Goal: Navigation & Orientation: Find specific page/section

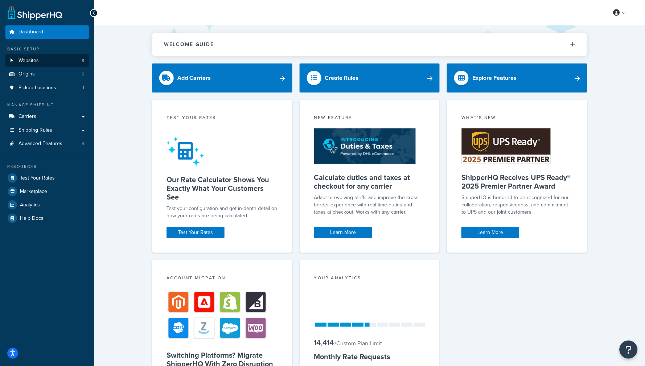
click at [46, 62] on link "Websites 8" at bounding box center [46, 60] width 83 height 13
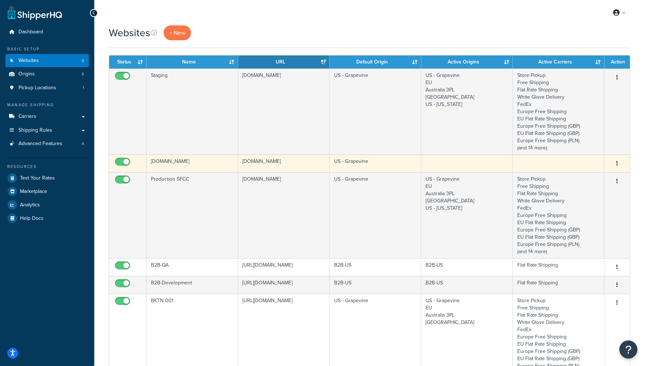
click at [315, 158] on td "[DOMAIN_NAME]" at bounding box center [284, 163] width 92 height 18
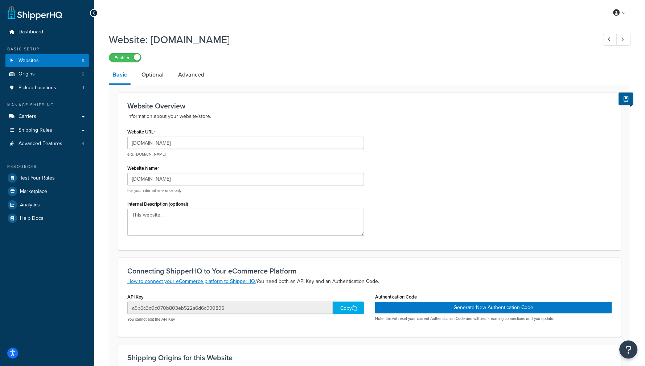
click at [59, 57] on link "Websites 8" at bounding box center [46, 60] width 83 height 13
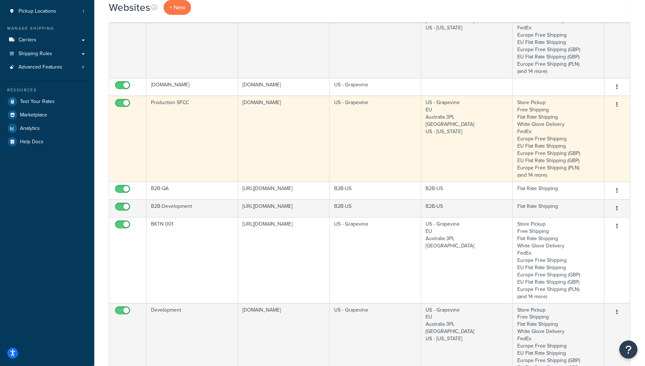
scroll to position [86, 0]
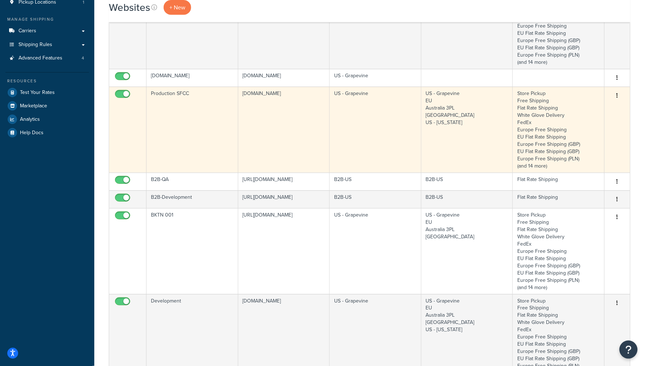
click at [281, 122] on td "production-na01-solobrands.demandware.net" at bounding box center [284, 130] width 92 height 86
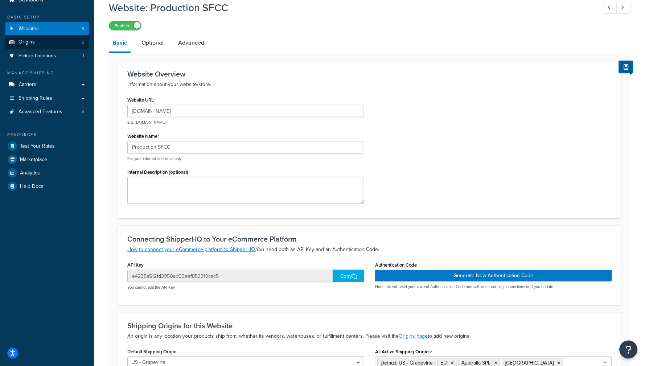
scroll to position [37, 0]
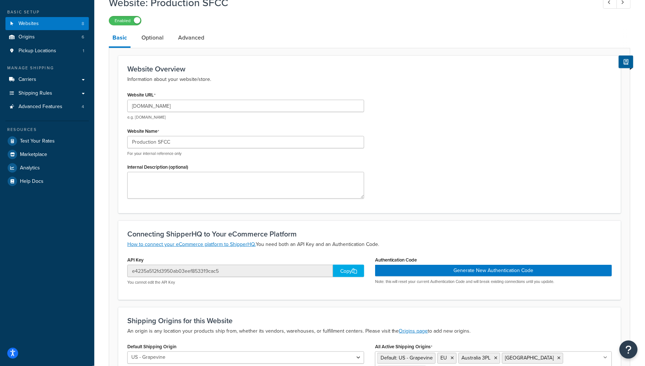
click at [68, 25] on link "Websites 8" at bounding box center [46, 23] width 83 height 13
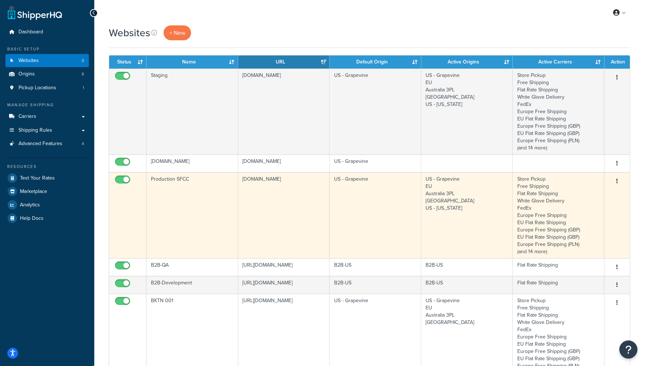
click at [294, 237] on td "[DOMAIN_NAME]" at bounding box center [284, 215] width 92 height 86
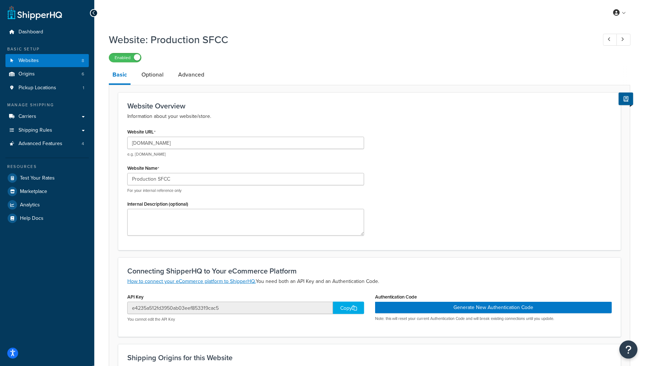
scroll to position [0, 0]
click at [45, 62] on link "Websites 8" at bounding box center [46, 60] width 83 height 13
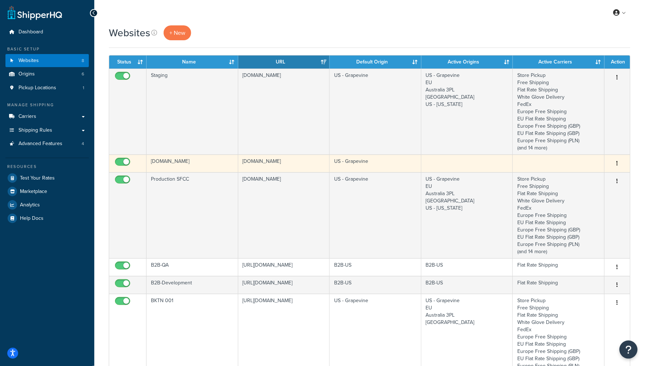
click at [203, 160] on td "[DOMAIN_NAME]" at bounding box center [192, 163] width 92 height 18
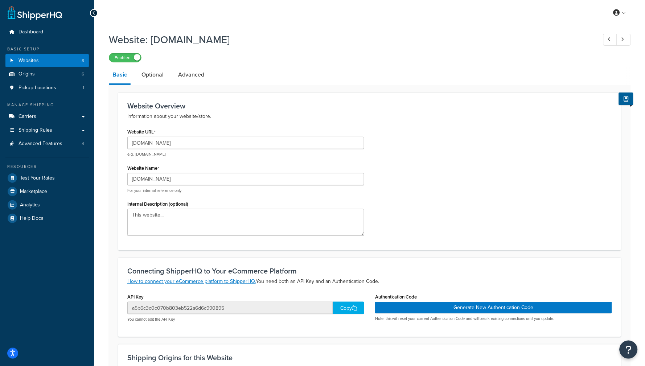
click at [67, 58] on link "Websites 8" at bounding box center [46, 60] width 83 height 13
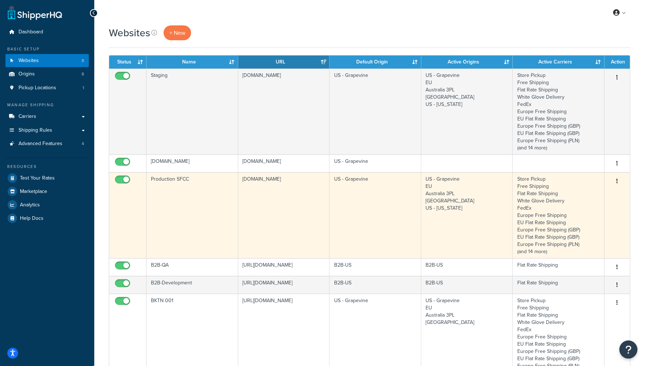
click at [220, 226] on td "Production SFCC" at bounding box center [192, 215] width 92 height 86
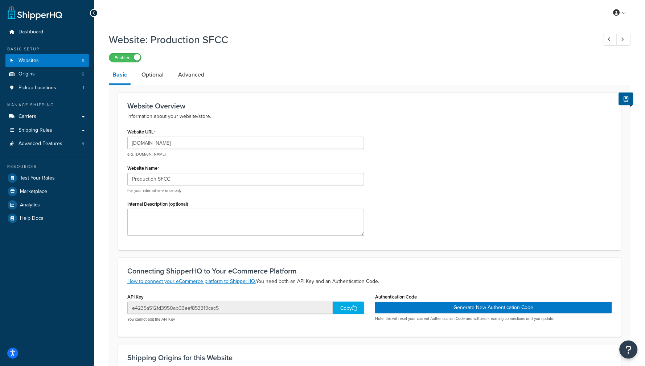
click at [74, 61] on link "Websites 8" at bounding box center [46, 60] width 83 height 13
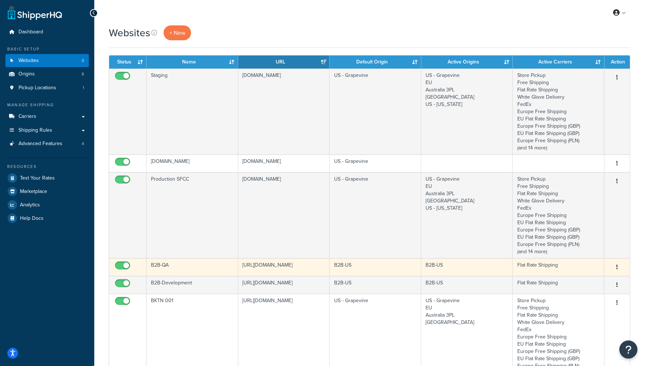
click at [276, 259] on td "https://solobrands--qa.sandbox.my.salesforce.com/" at bounding box center [284, 267] width 92 height 18
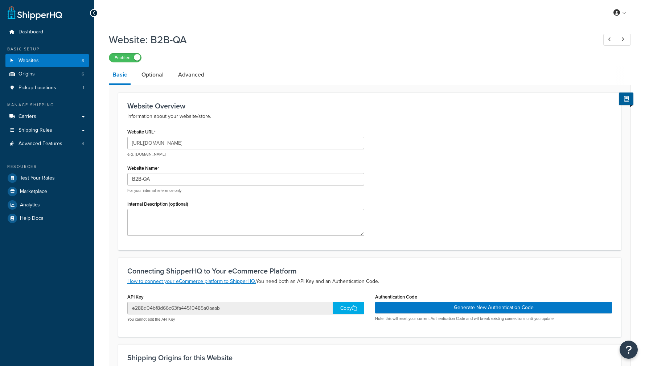
select select "146880"
click at [47, 59] on link "Websites 8" at bounding box center [46, 60] width 83 height 13
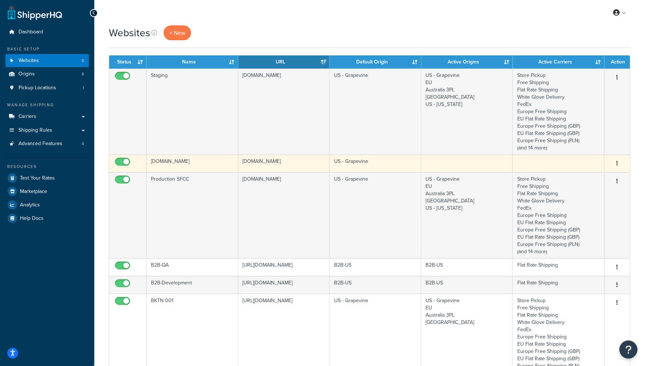
click at [293, 161] on td "[DOMAIN_NAME]" at bounding box center [284, 163] width 92 height 18
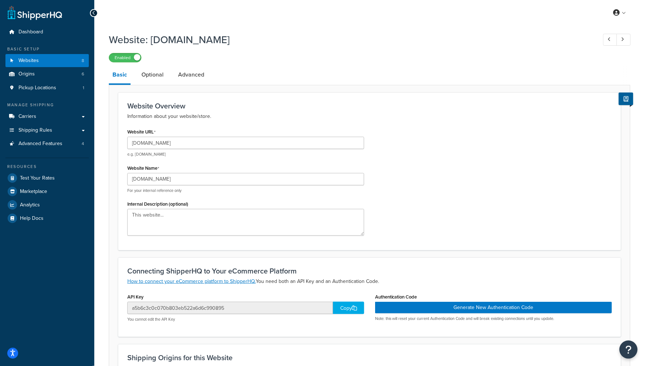
click at [47, 63] on link "Websites 8" at bounding box center [46, 60] width 83 height 13
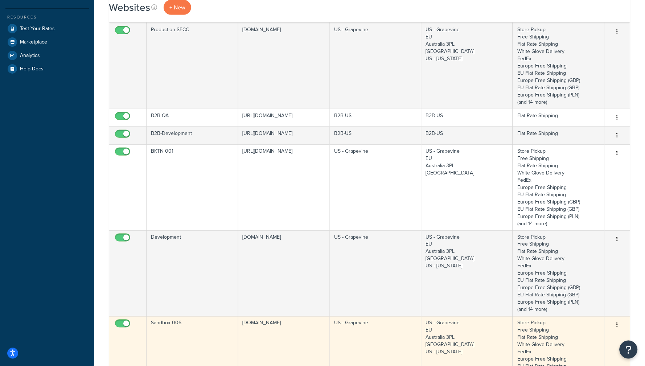
scroll to position [161, 0]
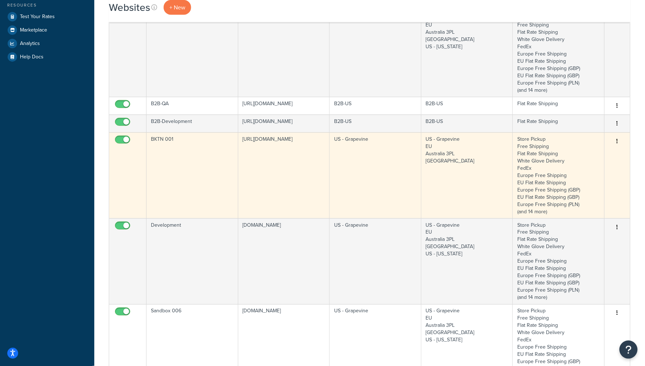
click at [206, 137] on td "BKTN 001" at bounding box center [192, 175] width 92 height 86
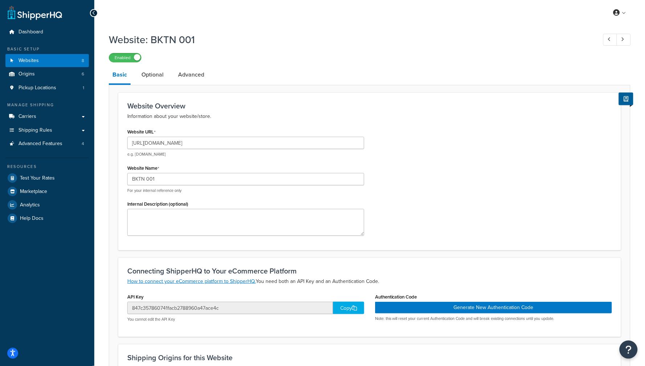
click at [65, 62] on link "Websites 8" at bounding box center [46, 60] width 83 height 13
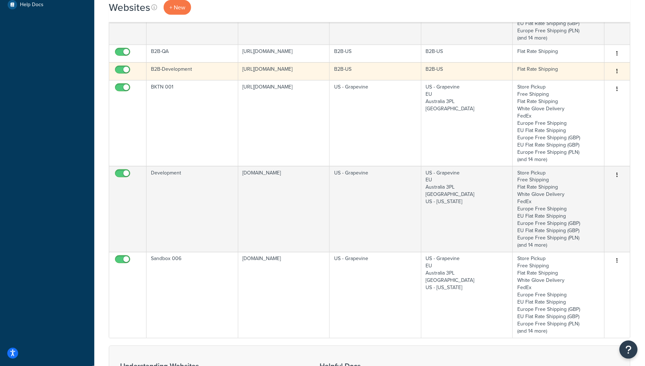
click at [203, 69] on td "B2B-Development" at bounding box center [192, 71] width 92 height 18
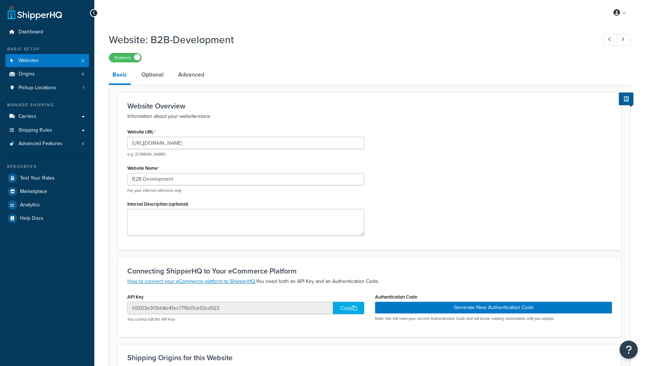
select select "146880"
click at [78, 61] on link "Websites 8" at bounding box center [46, 60] width 83 height 13
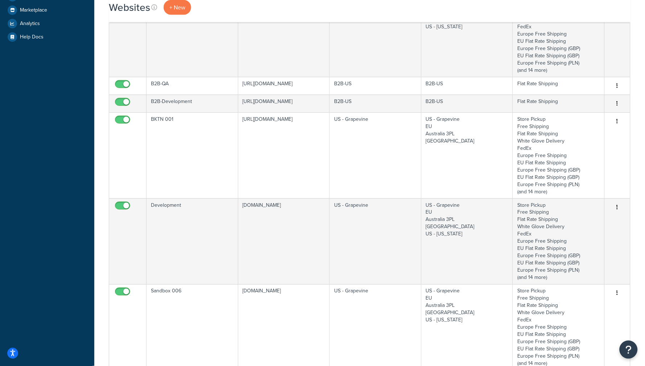
scroll to position [213, 0]
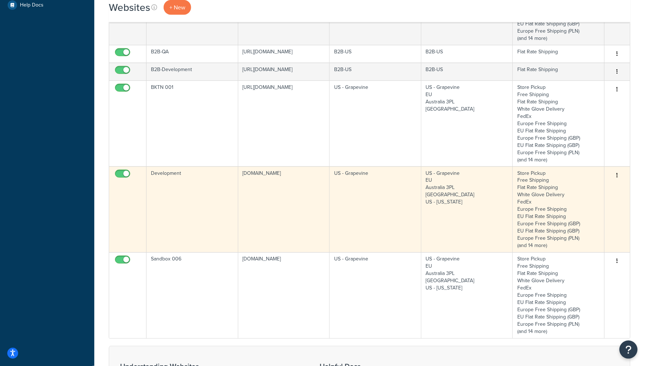
click at [197, 181] on td "Development" at bounding box center [192, 209] width 92 height 86
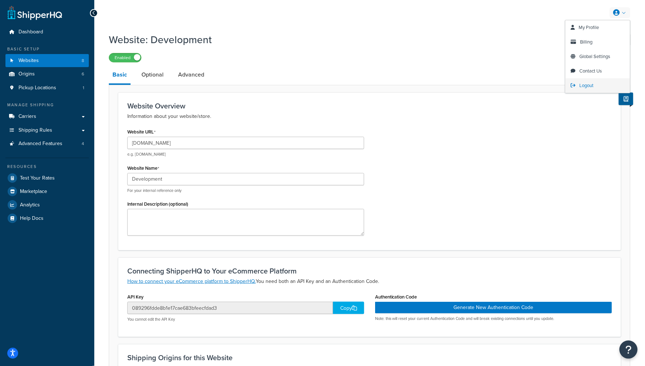
click at [592, 83] on span "Logout" at bounding box center [586, 85] width 14 height 7
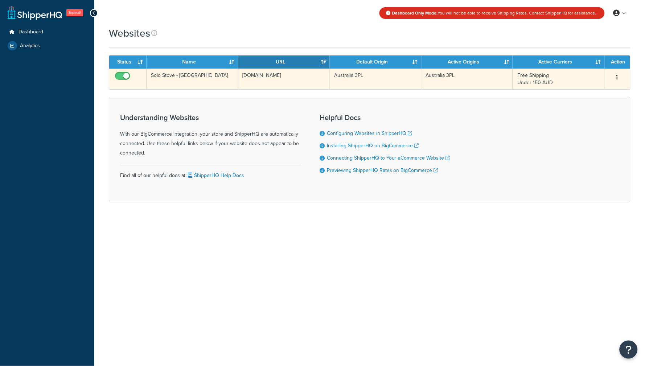
click at [185, 79] on td "Solo Stove - [GEOGRAPHIC_DATA]" at bounding box center [192, 79] width 92 height 21
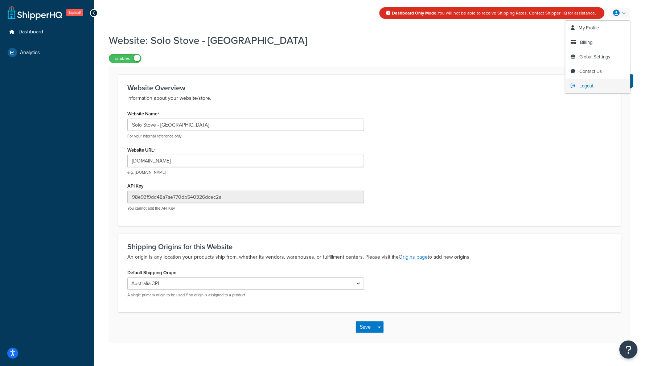
click at [588, 84] on span "Logout" at bounding box center [586, 85] width 14 height 7
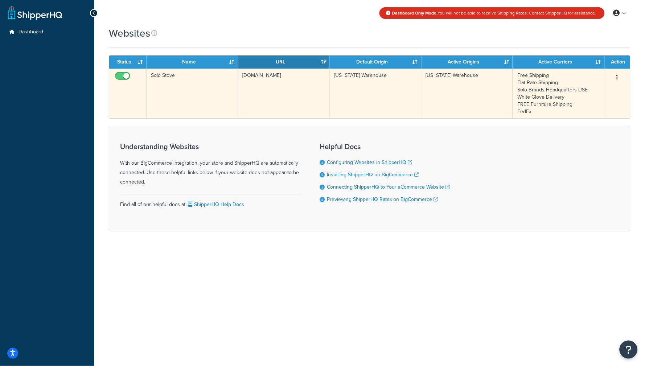
click at [206, 86] on td "Solo Stove" at bounding box center [192, 94] width 92 height 50
